Goal: Information Seeking & Learning: Check status

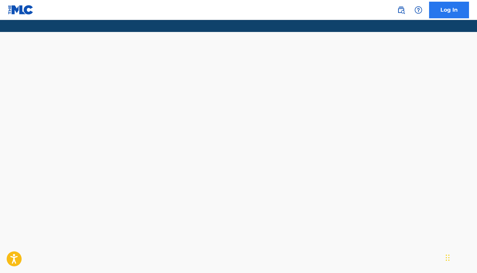
click at [446, 13] on link "Log In" at bounding box center [449, 10] width 40 height 17
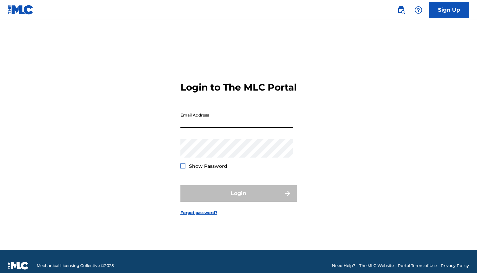
type input "[EMAIL_ADDRESS][DOMAIN_NAME]"
click at [239, 199] on button "Login" at bounding box center [239, 193] width 117 height 17
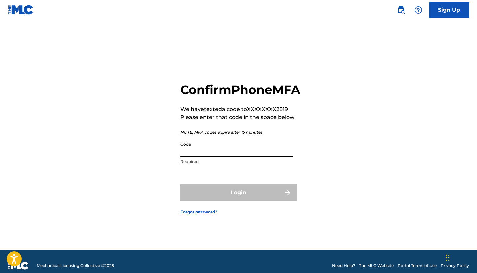
click at [203, 156] on input "Code" at bounding box center [237, 148] width 113 height 19
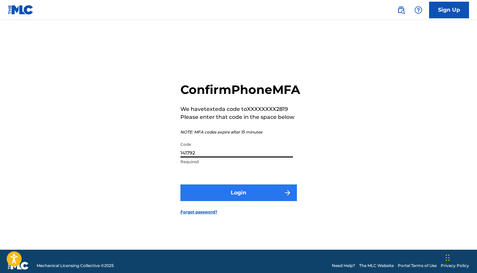
type input "141792"
click at [255, 201] on button "Login" at bounding box center [239, 193] width 117 height 17
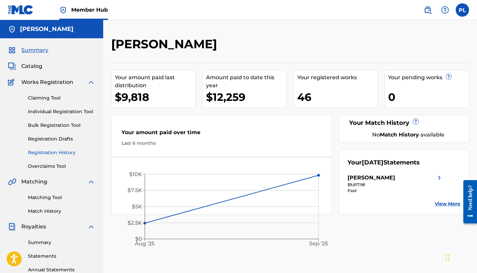
click at [53, 152] on link "Registration History" at bounding box center [61, 152] width 67 height 7
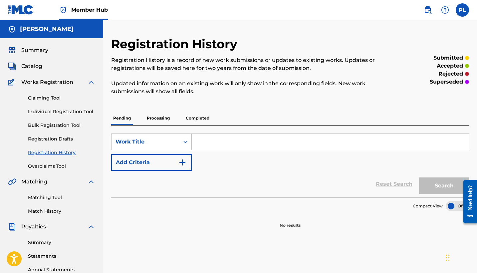
click at [153, 119] on p "Processing" at bounding box center [158, 118] width 27 height 14
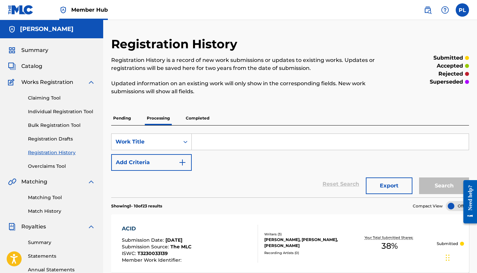
click at [196, 116] on p "Completed" at bounding box center [198, 118] width 28 height 14
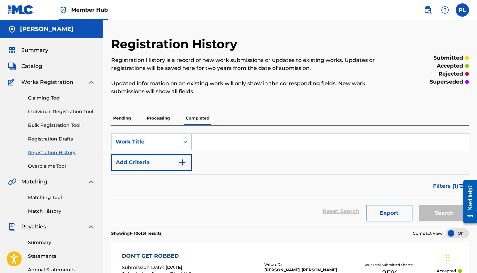
click at [160, 117] on p "Processing" at bounding box center [158, 118] width 27 height 14
